Goal: Information Seeking & Learning: Learn about a topic

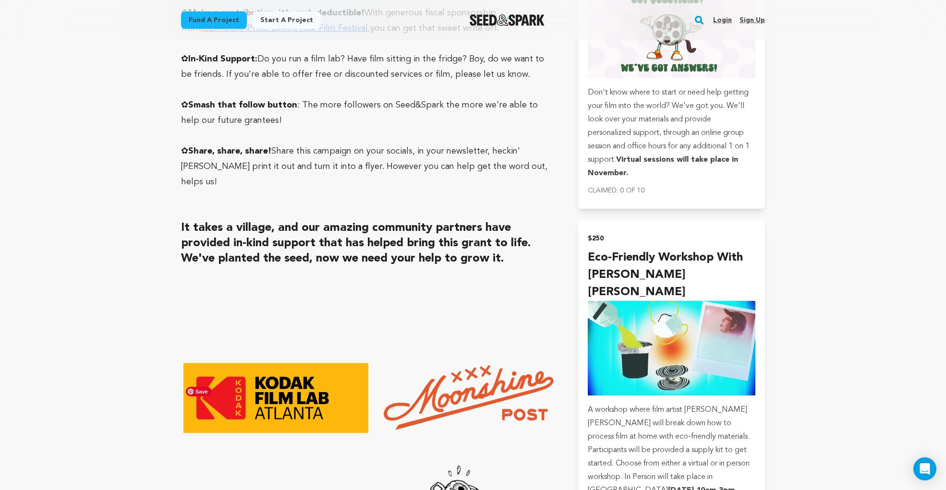
scroll to position [2589, 0]
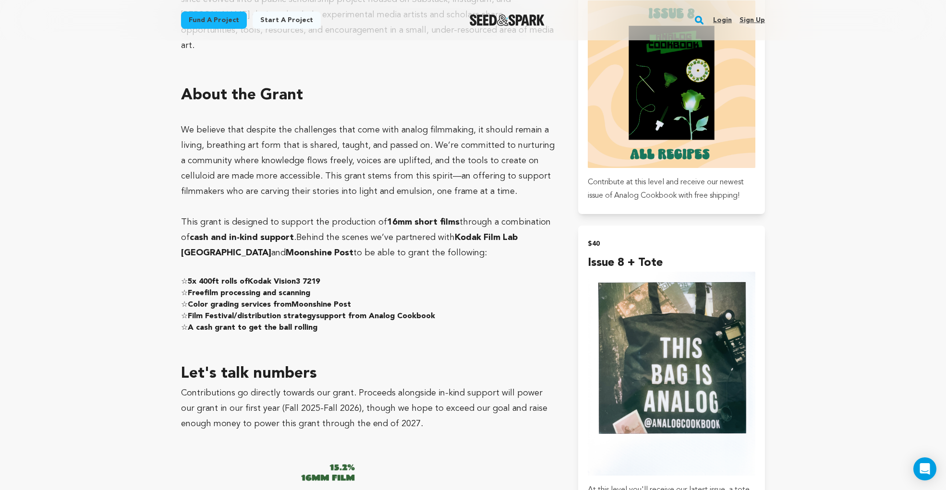
scroll to position [1192, 0]
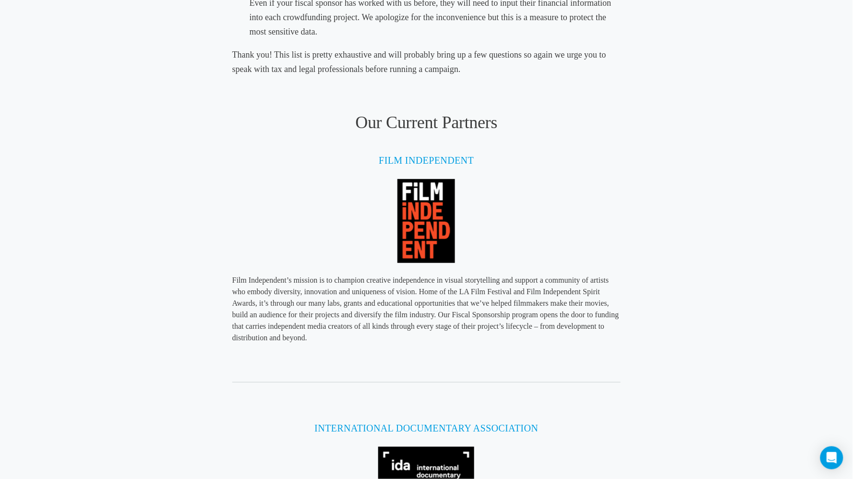
scroll to position [1045, 0]
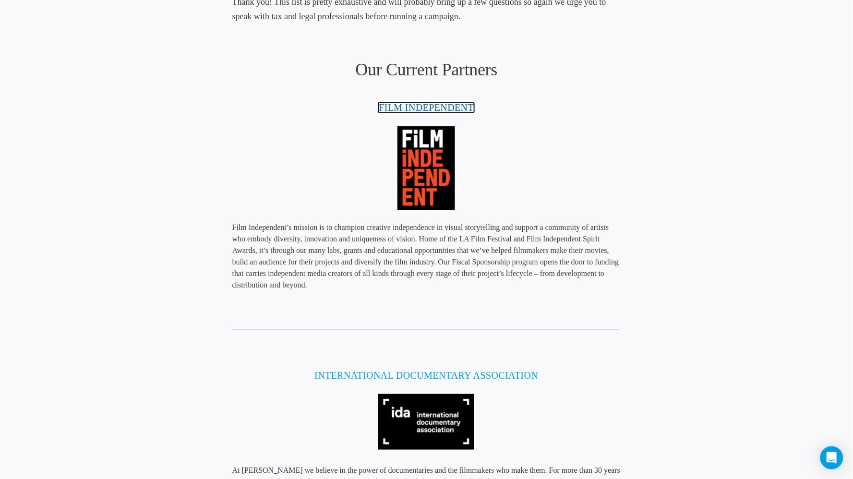
click at [427, 106] on link "FILM INDEPENDENT" at bounding box center [426, 107] width 95 height 11
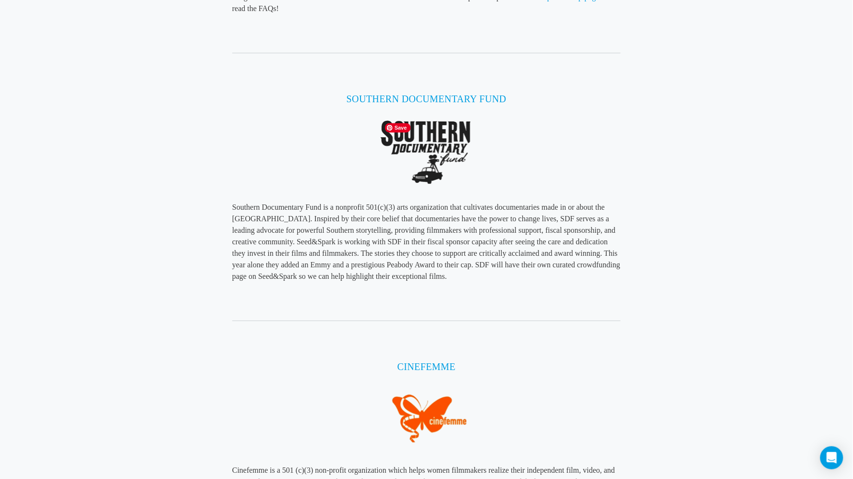
scroll to position [1943, 0]
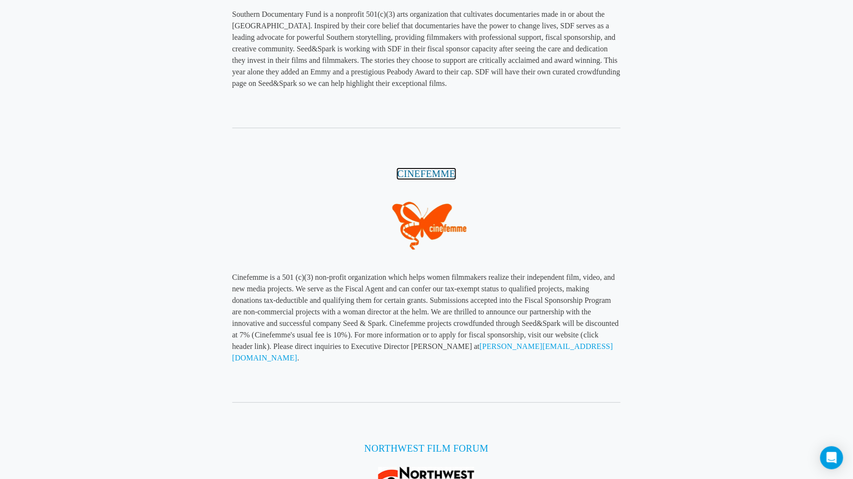
click at [449, 172] on link "CINEFEMME" at bounding box center [427, 174] width 58 height 11
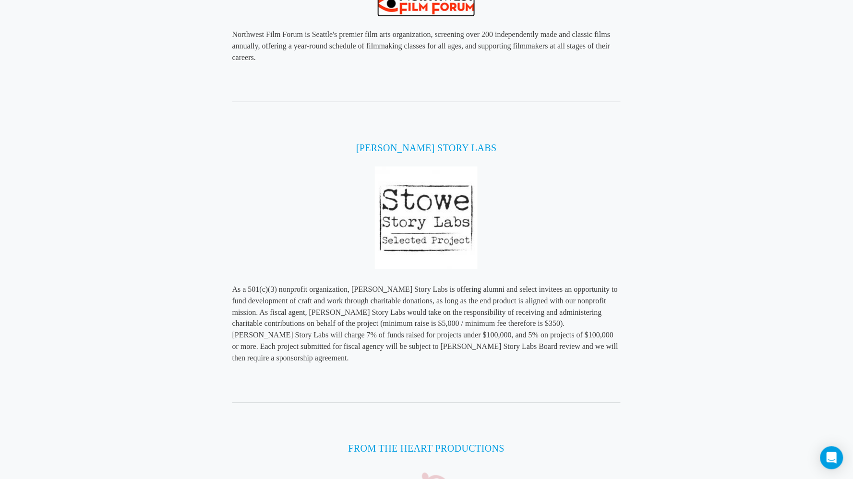
scroll to position [2425, 0]
